Goal: Information Seeking & Learning: Learn about a topic

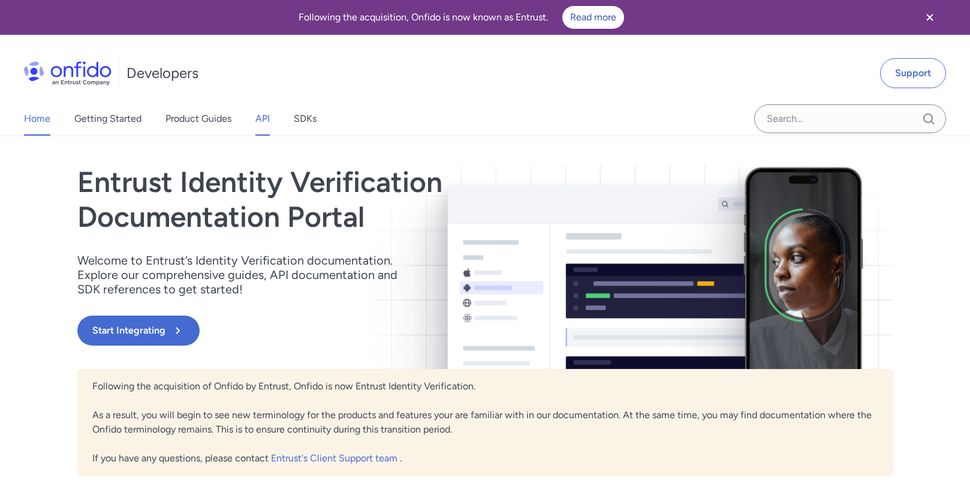
click at [264, 119] on link "API" at bounding box center [262, 119] width 14 height 34
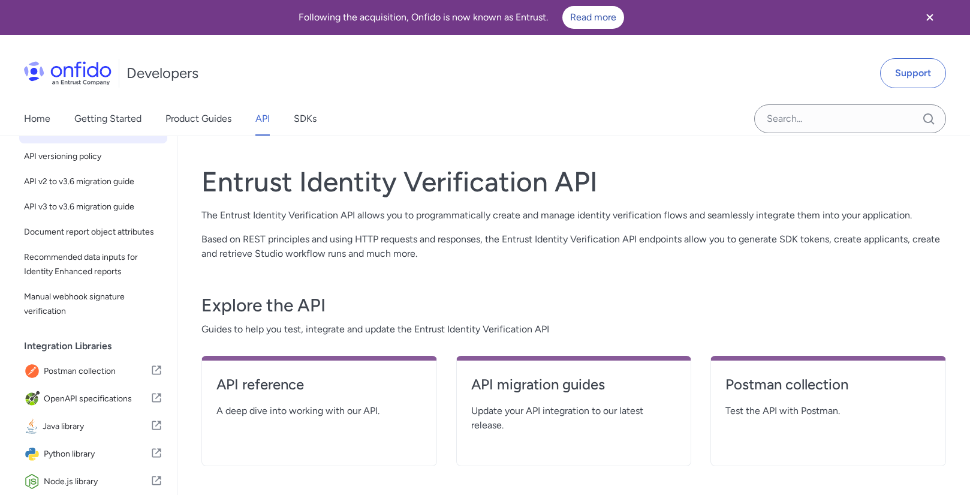
scroll to position [179, 0]
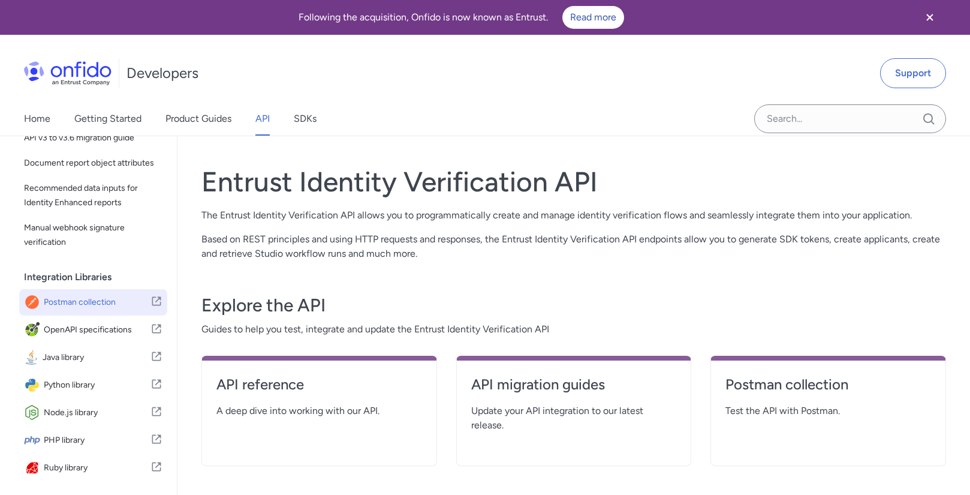
click at [116, 300] on span "Postman collection" at bounding box center [97, 302] width 107 height 17
click at [184, 117] on link "Product Guides" at bounding box center [199, 119] width 66 height 34
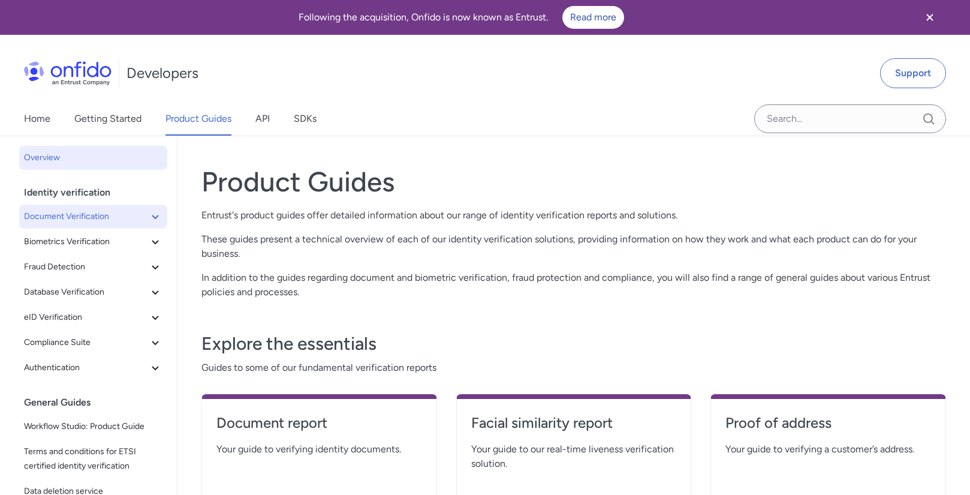
click at [134, 215] on span "Document Verification" at bounding box center [86, 216] width 124 height 14
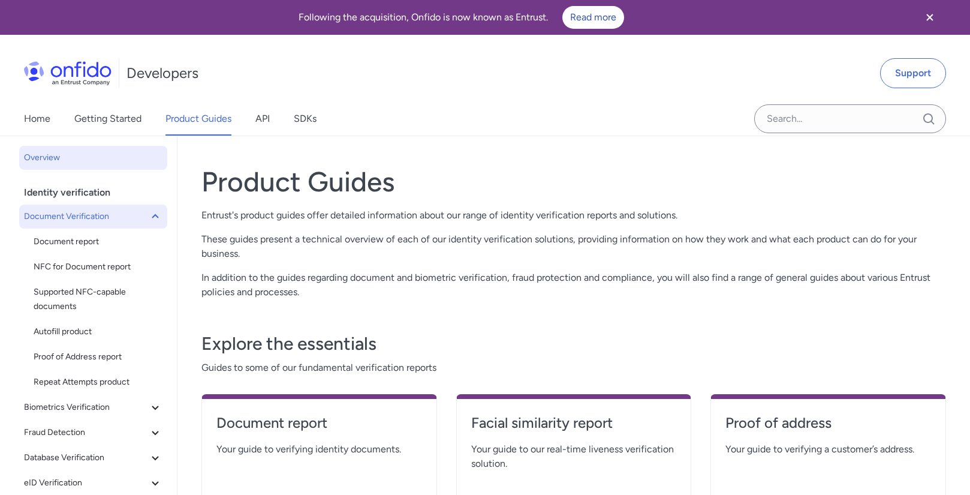
scroll to position [1, 0]
click at [124, 248] on link "Document report" at bounding box center [98, 241] width 139 height 24
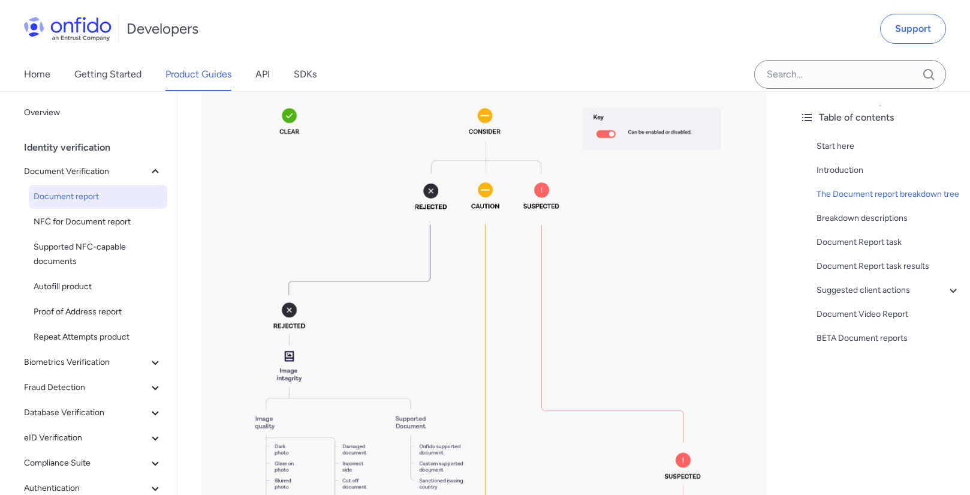
scroll to position [1882, 0]
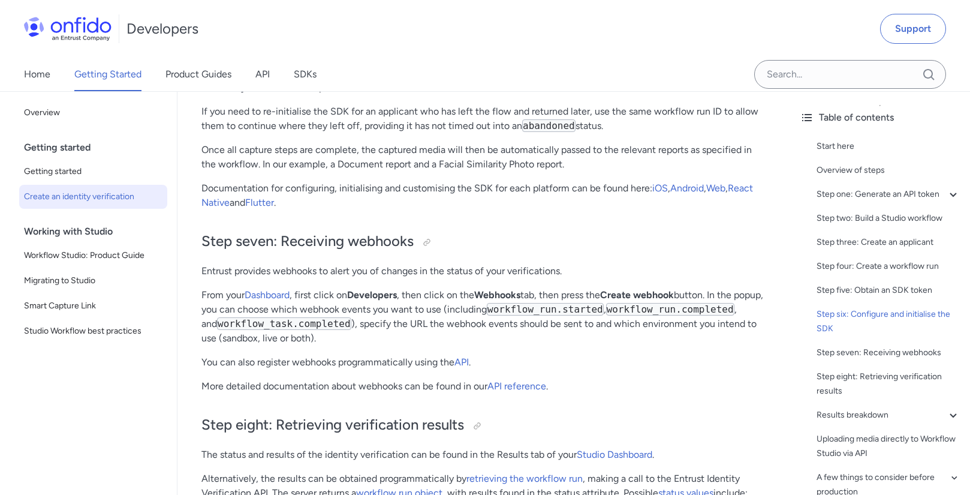
scroll to position [4033, 0]
